Goal: Transaction & Acquisition: Purchase product/service

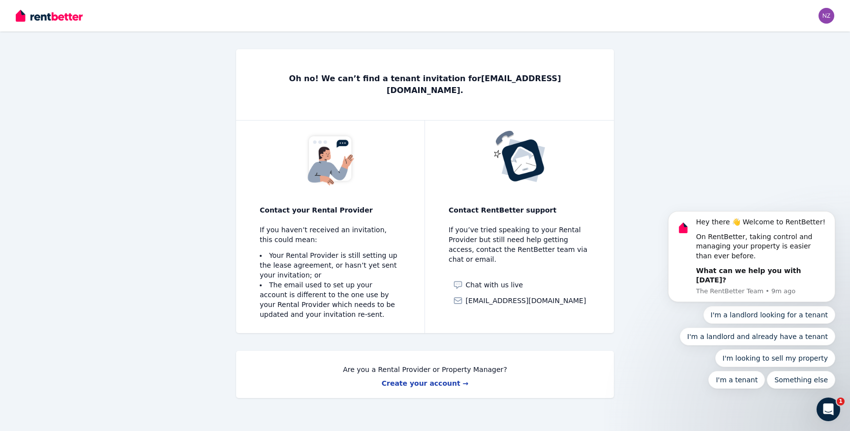
click at [75, 16] on img at bounding box center [49, 15] width 67 height 15
click at [445, 379] on link "Create your account →" at bounding box center [425, 383] width 87 height 8
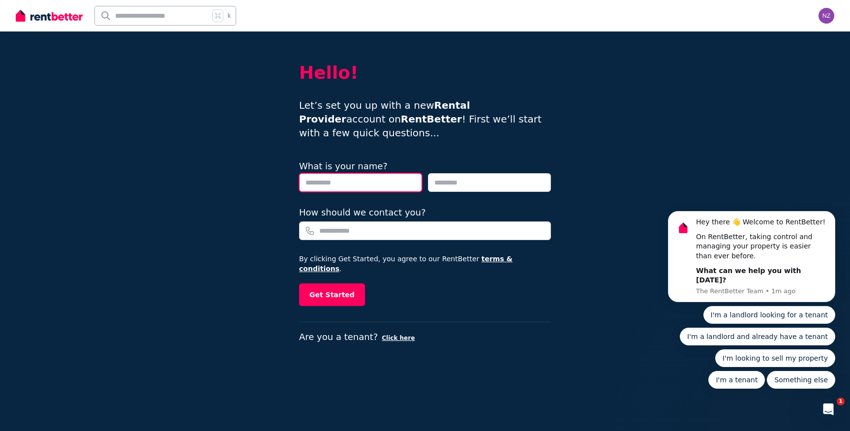
click at [385, 173] on input "text" at bounding box center [360, 182] width 123 height 19
type input "********"
type input "******"
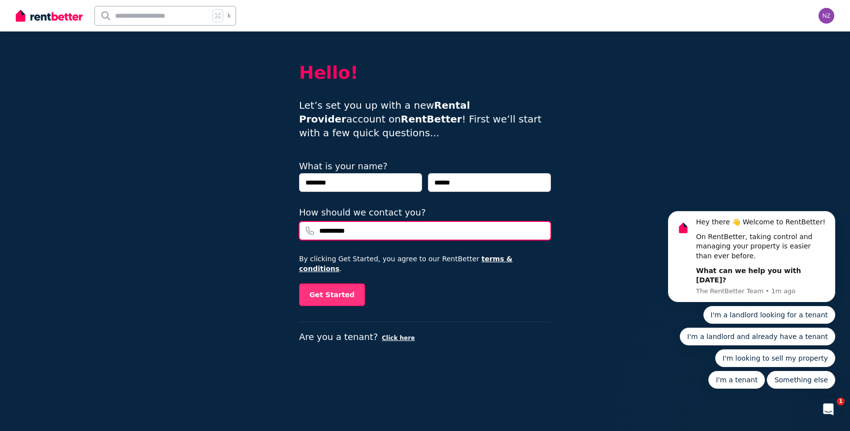
type input "**********"
click at [345, 283] on button "Get Started" at bounding box center [332, 294] width 66 height 23
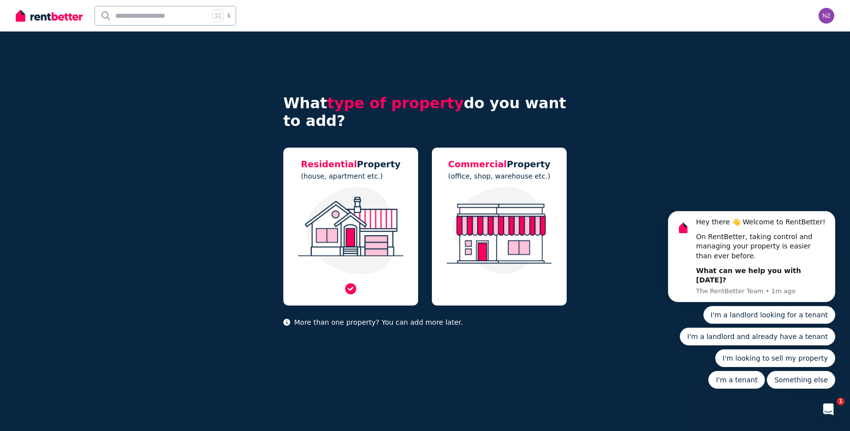
click at [365, 209] on img at bounding box center [350, 231] width 115 height 88
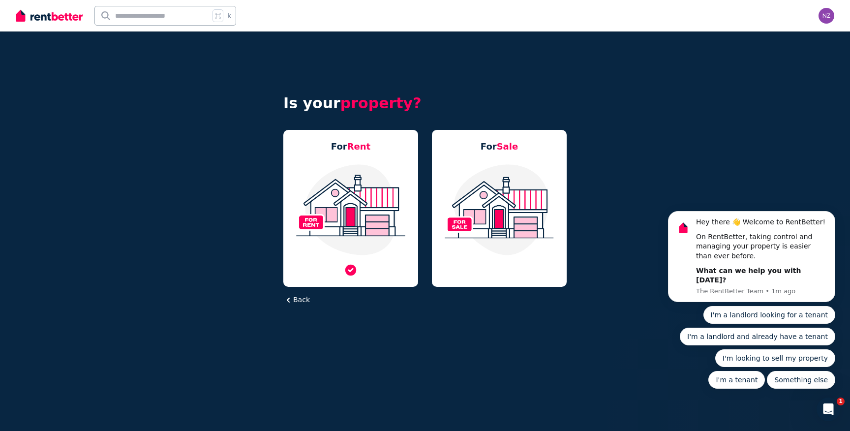
click at [343, 165] on img at bounding box center [350, 209] width 115 height 92
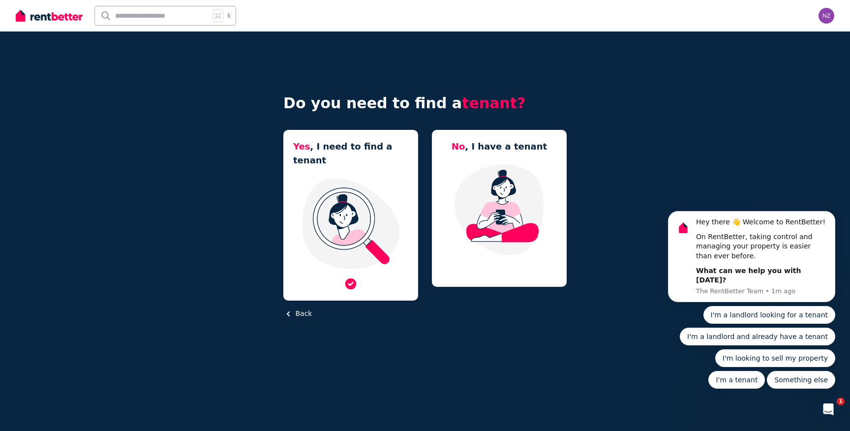
click at [347, 156] on div "Yes , I need to find a tenant" at bounding box center [350, 215] width 135 height 171
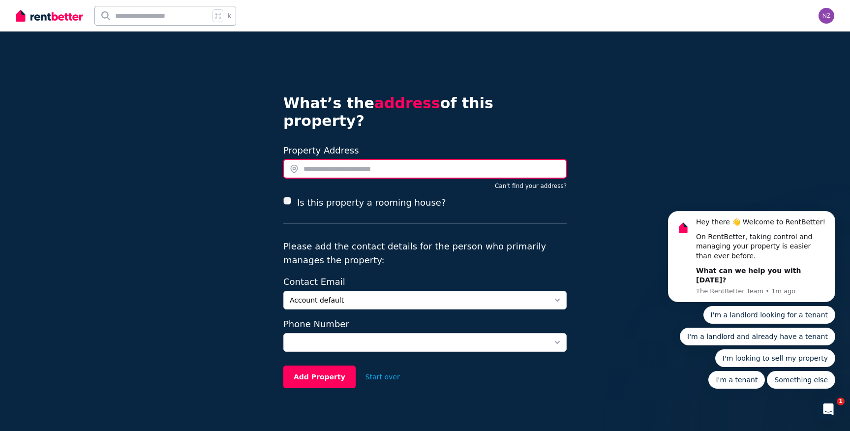
click at [345, 159] on input "text" at bounding box center [424, 168] width 283 height 19
click at [346, 159] on input "text" at bounding box center [424, 168] width 283 height 19
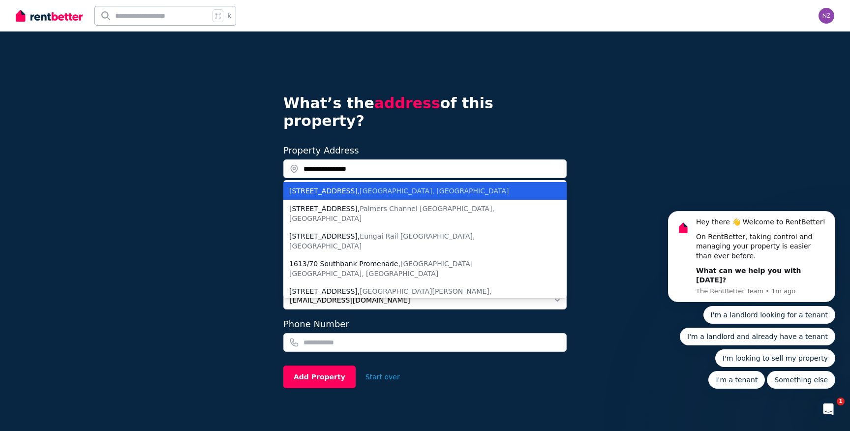
click at [366, 186] on div "1613/70 Southbank Boulevard , Southbank VIC, Australia" at bounding box center [419, 191] width 260 height 10
type input "**********"
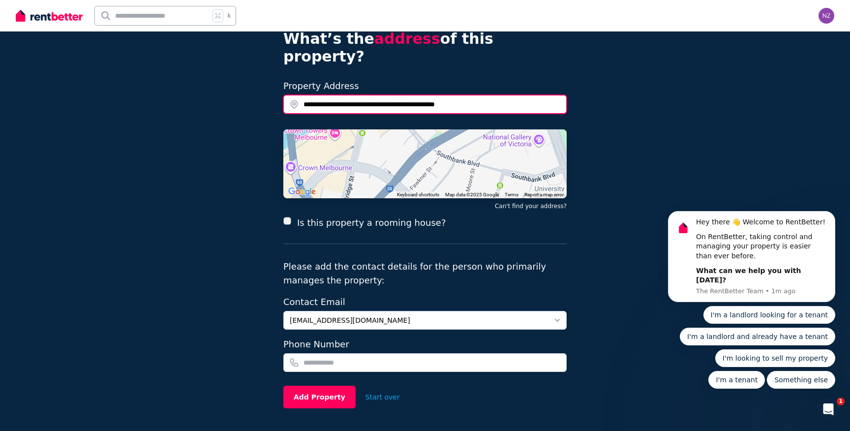
scroll to position [79, 0]
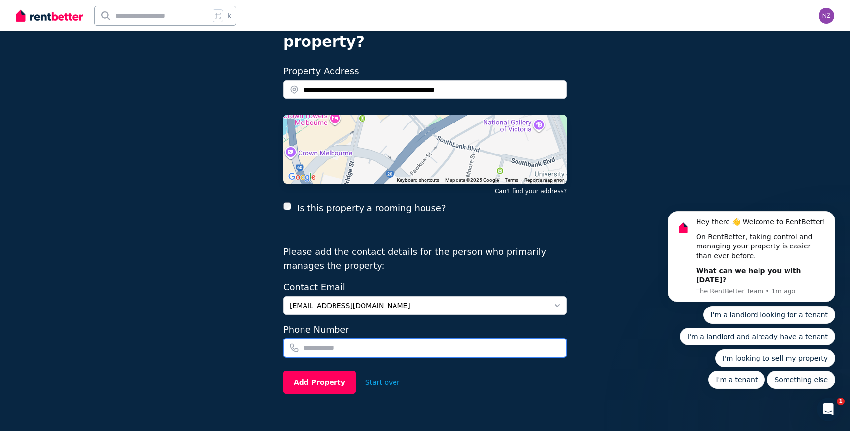
click at [372, 339] on input "tel" at bounding box center [424, 348] width 283 height 19
type input "**********"
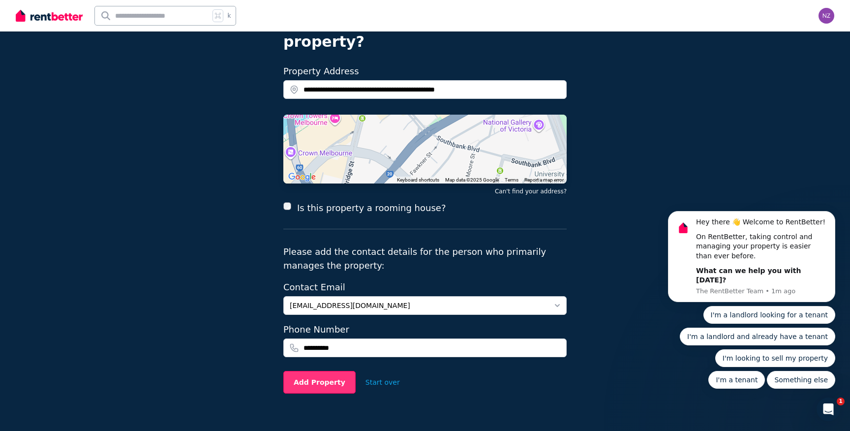
click at [331, 371] on button "Add Property" at bounding box center [319, 382] width 72 height 23
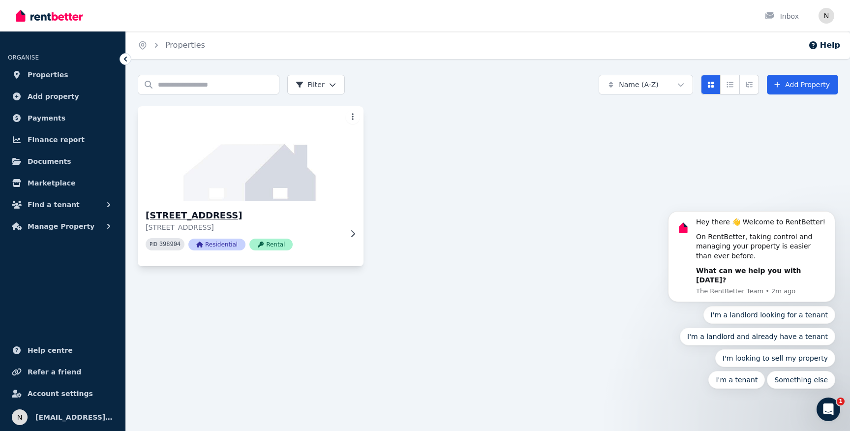
click at [335, 227] on p "1613/70 Southbank Blvd, Southbank VIC 3006" at bounding box center [244, 227] width 196 height 10
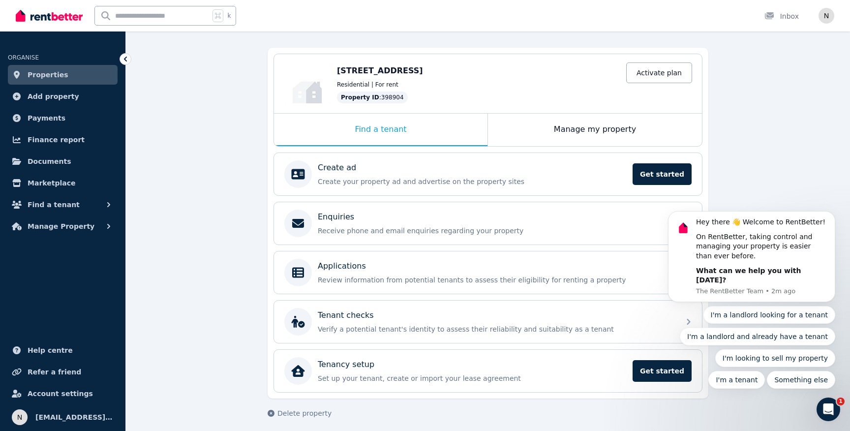
scroll to position [84, 0]
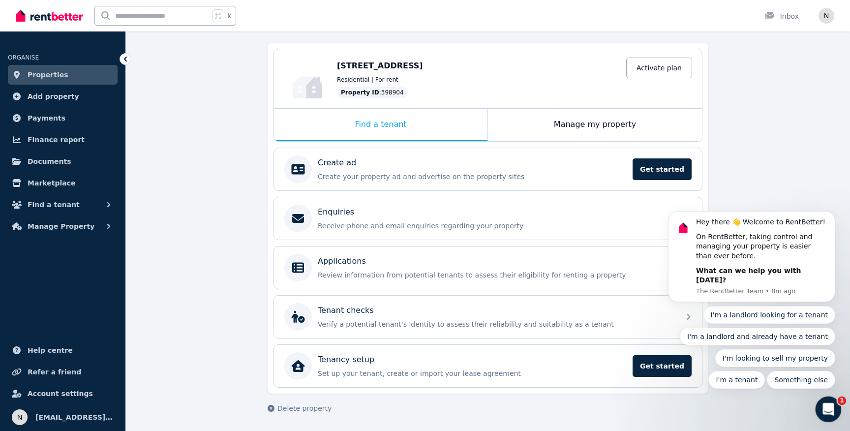
click at [827, 401] on icon "Open Intercom Messenger" at bounding box center [827, 408] width 16 height 16
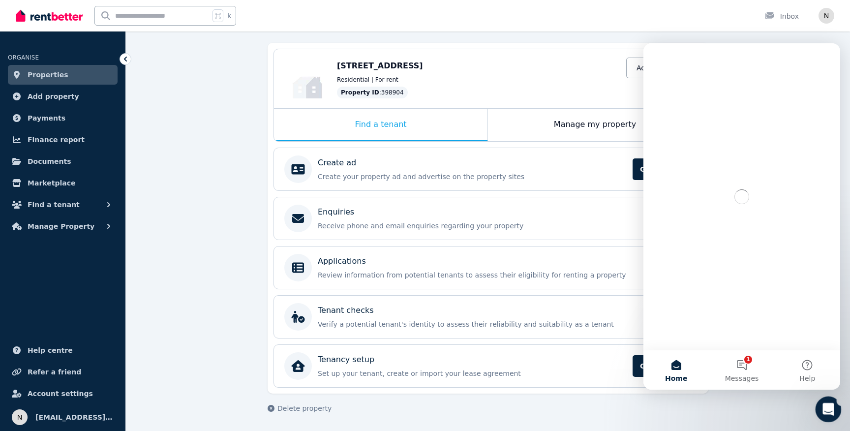
scroll to position [0, 0]
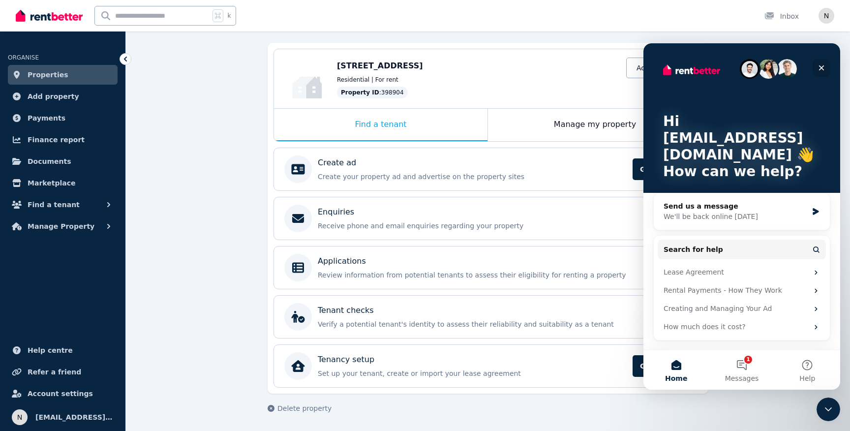
click at [815, 70] on div "Close" at bounding box center [822, 68] width 18 height 18
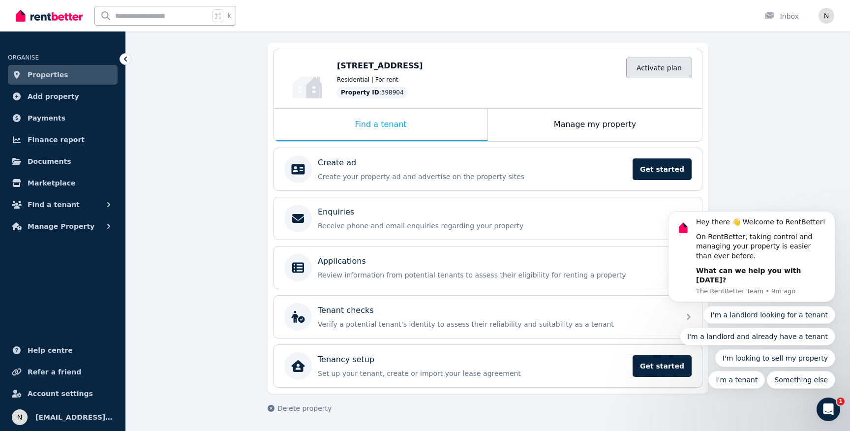
click at [648, 74] on link "Activate plan" at bounding box center [659, 68] width 66 height 21
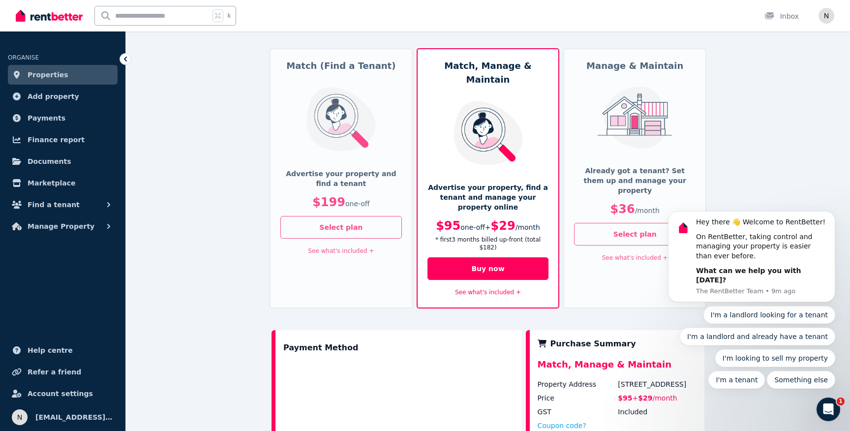
scroll to position [58, 0]
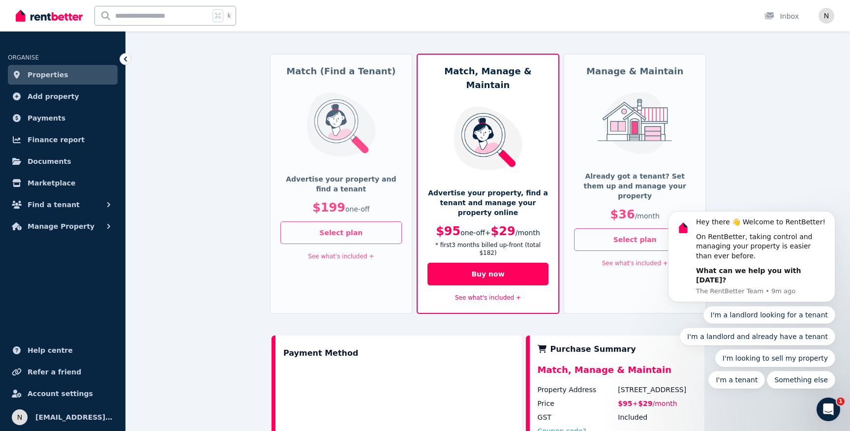
click at [623, 160] on div "Manage & Maintain Already got a tenant? Set them up and manage your property $3…" at bounding box center [634, 184] width 143 height 260
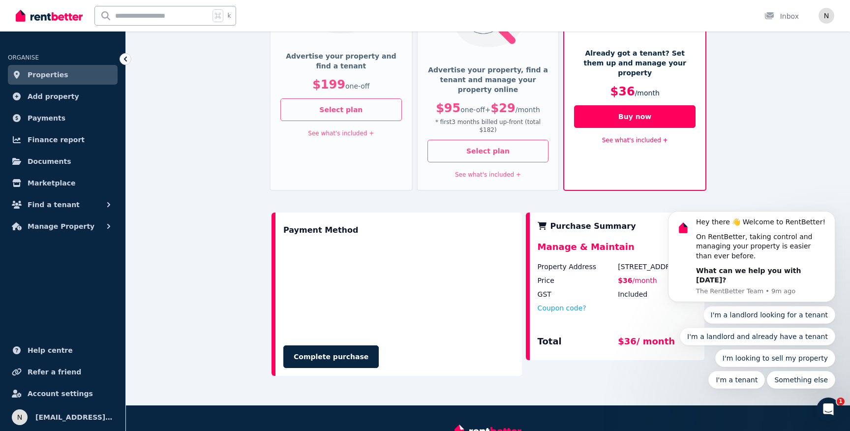
scroll to position [181, 0]
click at [356, 79] on p "$199 one-off" at bounding box center [341, 84] width 122 height 16
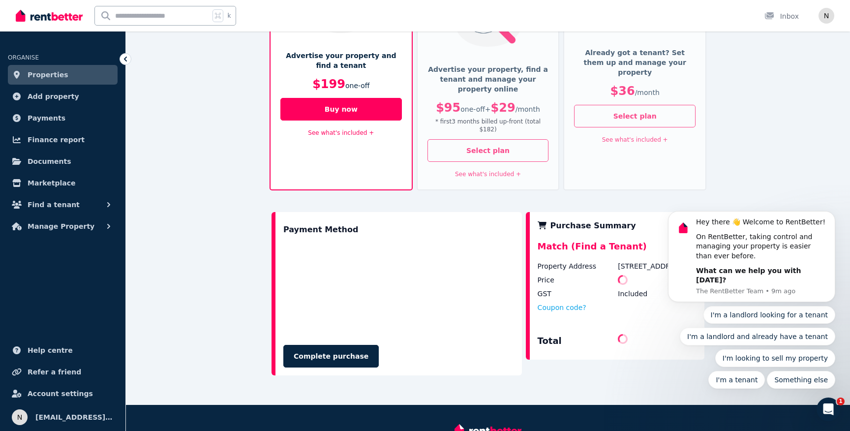
click at [357, 93] on div "Advertise your property and find a tenant $199 one-off" at bounding box center [341, 74] width 122 height 47
click at [353, 108] on button "Buy now" at bounding box center [341, 109] width 122 height 23
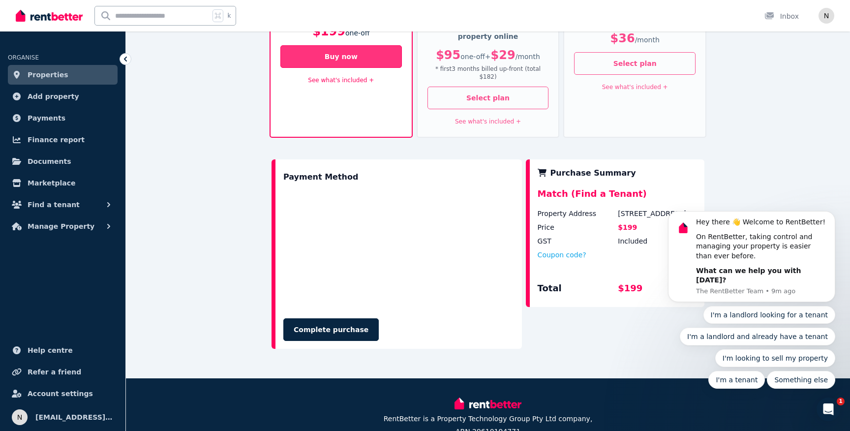
scroll to position [234, 0]
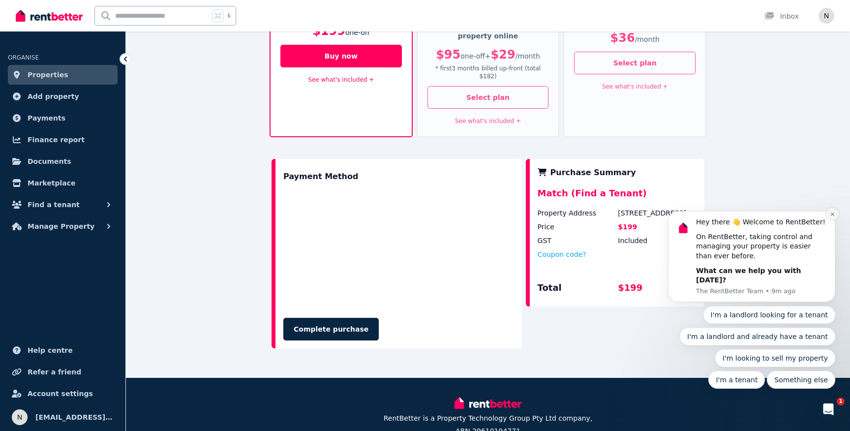
click at [832, 217] on icon "Dismiss notification" at bounding box center [832, 214] width 5 height 5
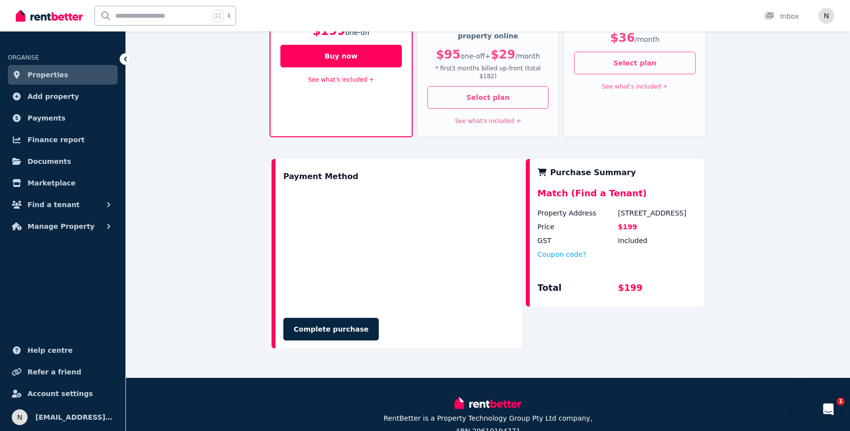
scroll to position [0, 0]
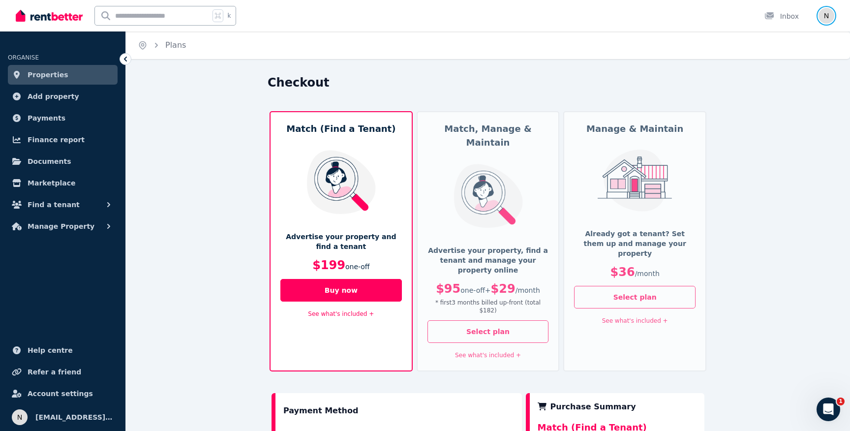
click at [833, 16] on img "button" at bounding box center [827, 16] width 16 height 16
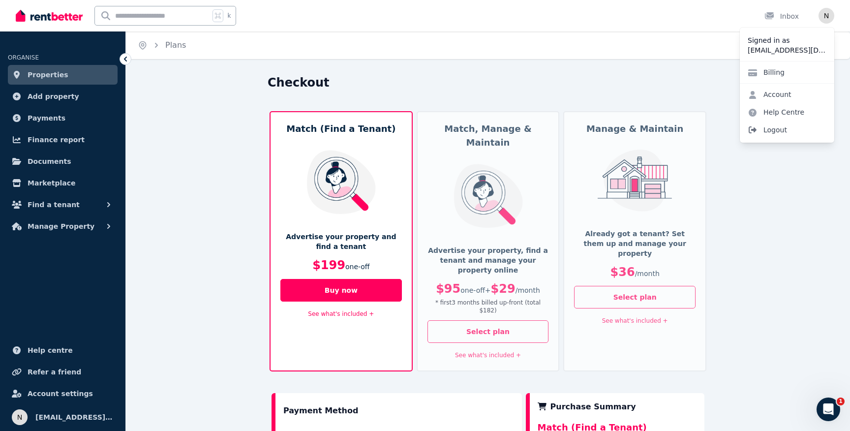
click at [769, 127] on span "Logout" at bounding box center [787, 130] width 94 height 18
